Goal: Communication & Community: Participate in discussion

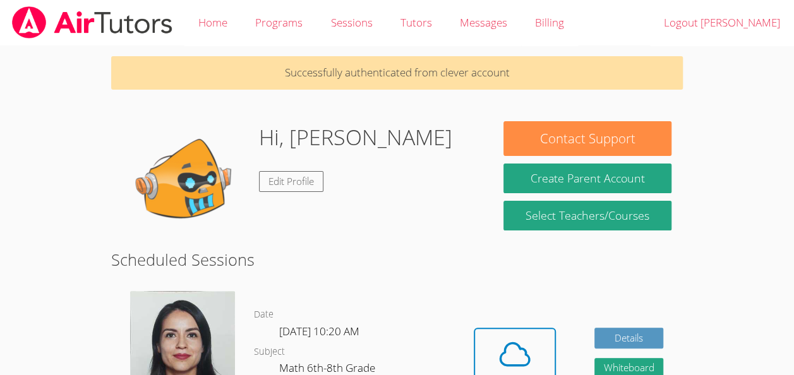
scroll to position [107, 0]
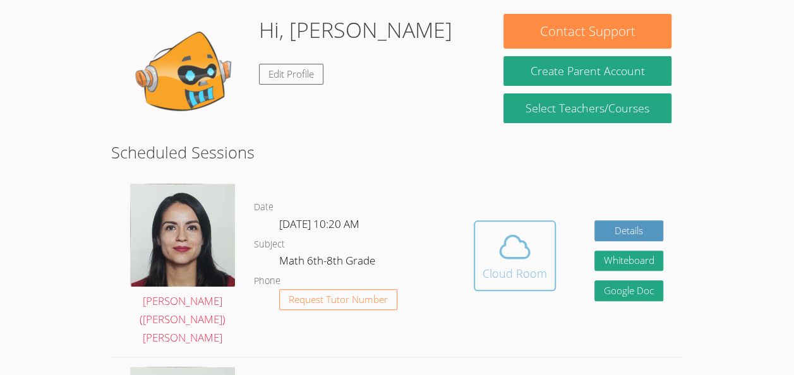
click at [508, 265] on div "Cloud Room" at bounding box center [515, 274] width 64 height 18
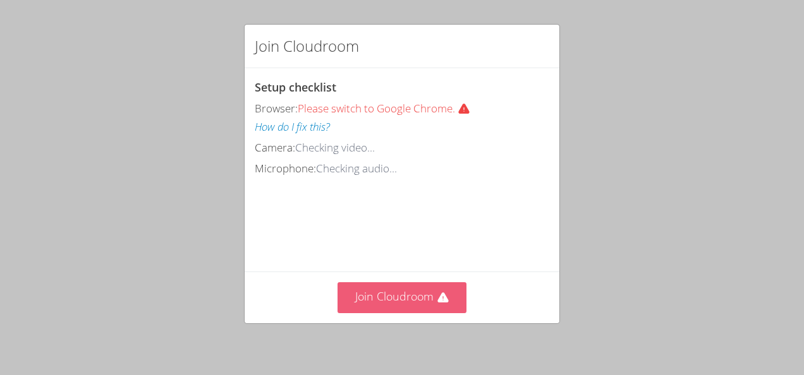
click at [420, 297] on button "Join Cloudroom" at bounding box center [402, 297] width 130 height 31
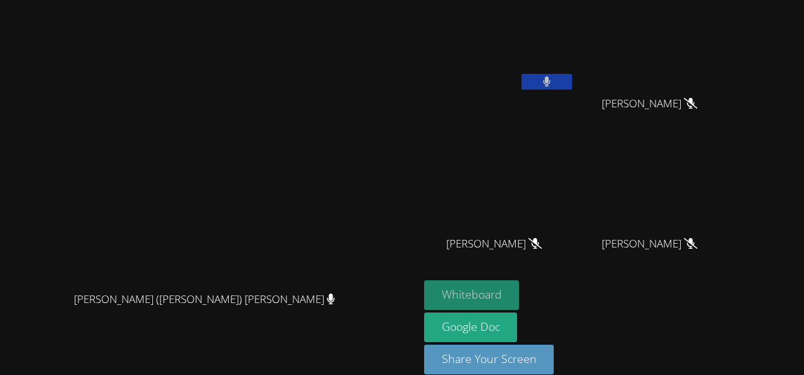
click at [519, 292] on button "Whiteboard" at bounding box center [471, 296] width 95 height 30
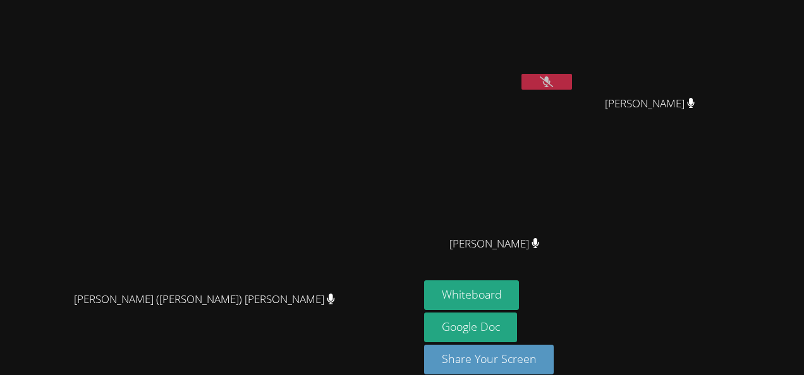
click at [553, 82] on icon at bounding box center [546, 81] width 13 height 11
click at [550, 85] on icon at bounding box center [547, 81] width 8 height 11
click at [572, 76] on button at bounding box center [546, 82] width 51 height 16
click at [572, 80] on button at bounding box center [546, 82] width 51 height 16
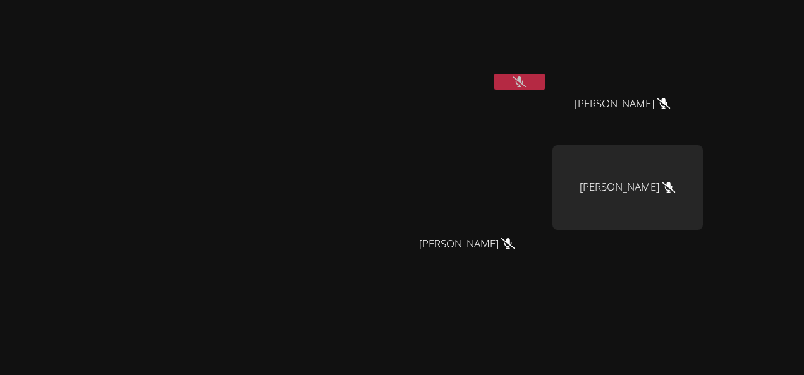
click at [545, 79] on button at bounding box center [519, 82] width 51 height 16
click at [545, 91] on div at bounding box center [519, 83] width 51 height 19
click at [545, 82] on button at bounding box center [519, 82] width 51 height 16
click at [545, 83] on button at bounding box center [519, 82] width 51 height 16
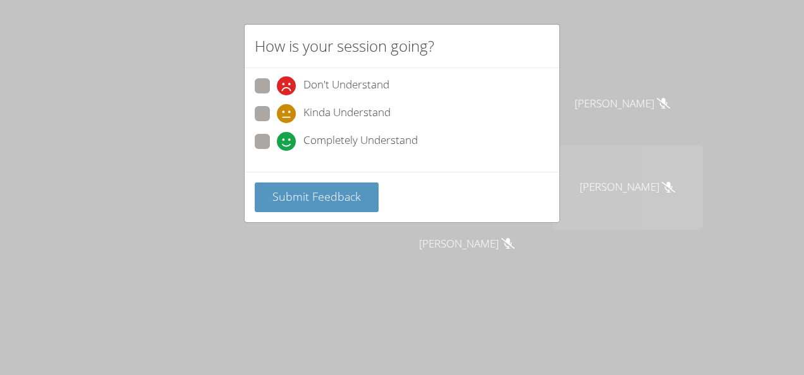
click at [253, 134] on div "Don't Understand Kinda Understand Completely Understand" at bounding box center [402, 120] width 315 height 104
click at [277, 151] on span at bounding box center [277, 151] width 0 height 0
click at [277, 140] on input "Completely Understand" at bounding box center [282, 139] width 11 height 11
radio input "true"
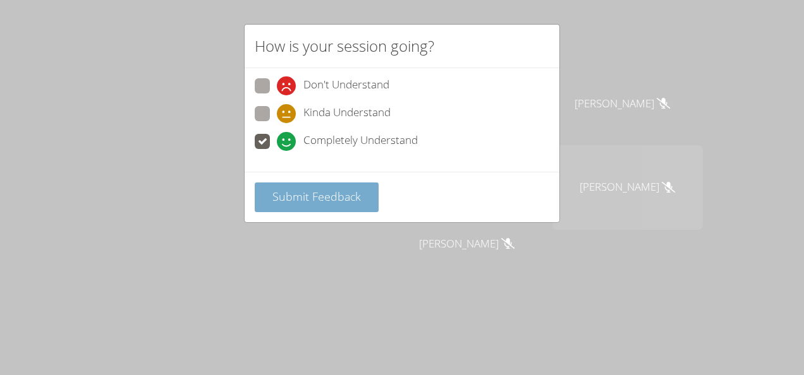
click at [283, 195] on span "Submit Feedback" at bounding box center [316, 196] width 88 height 15
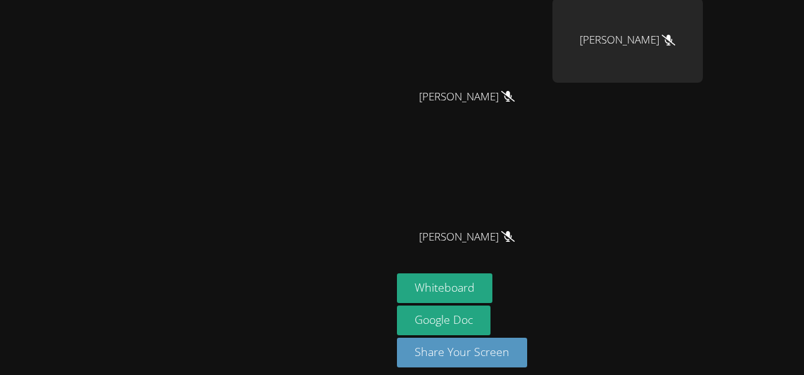
scroll to position [155, 0]
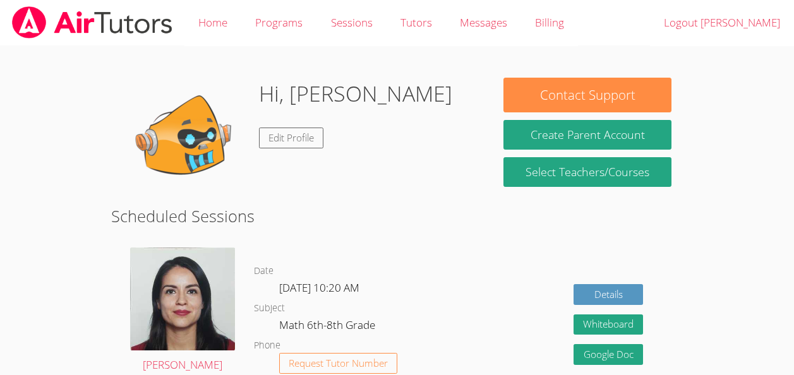
scroll to position [107, 0]
